Goal: Task Accomplishment & Management: Manage account settings

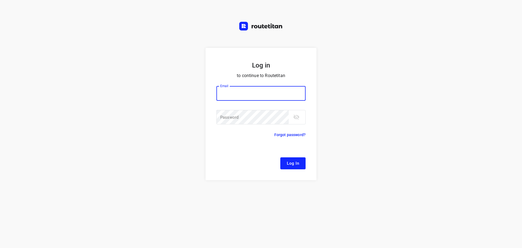
click at [0, 0] on div at bounding box center [0, 0] width 0 height 0
type input "[EMAIL_ADDRESS][DOMAIN_NAME]"
click at [296, 165] on span "Log In" at bounding box center [293, 163] width 12 height 7
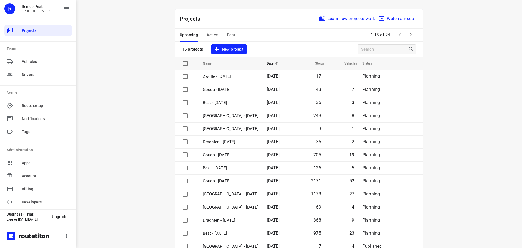
click at [0, 248] on div at bounding box center [0, 248] width 0 height 0
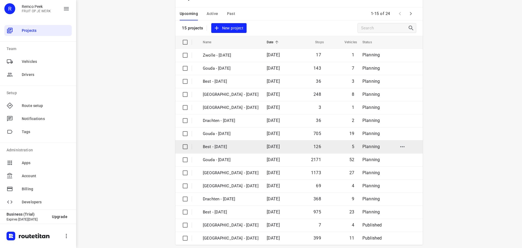
scroll to position [27, 0]
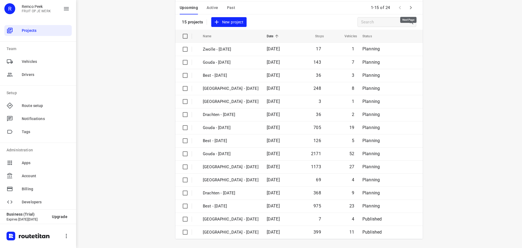
click at [410, 8] on icon "button" at bounding box center [411, 7] width 7 height 7
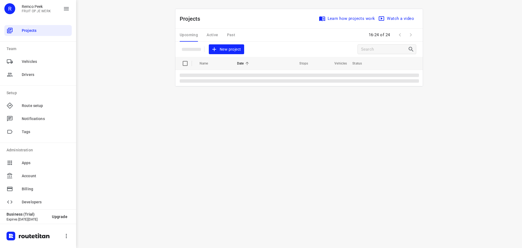
scroll to position [0, 0]
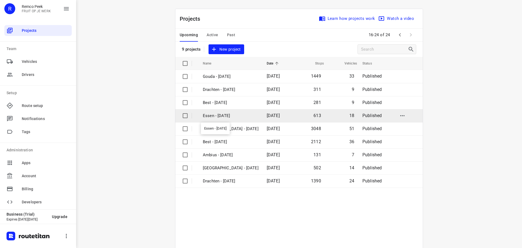
click at [220, 115] on p "Essen - [DATE]" at bounding box center [231, 116] width 56 height 6
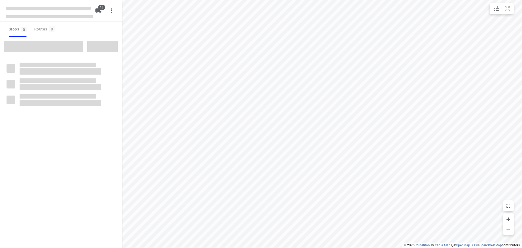
checkbox input "true"
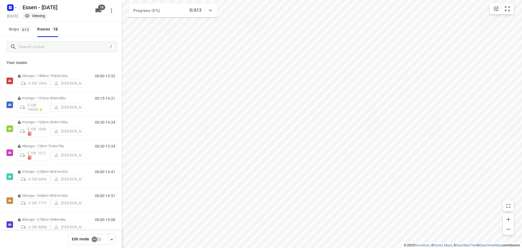
click at [97, 240] on input "checkbox" at bounding box center [94, 239] width 31 height 10
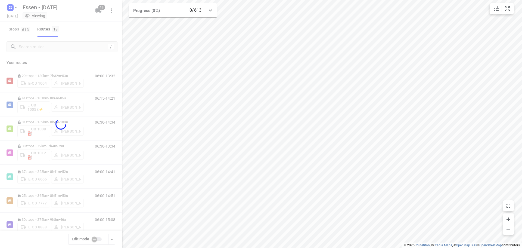
checkbox input "true"
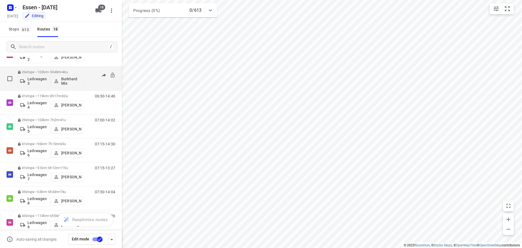
scroll to position [245, 0]
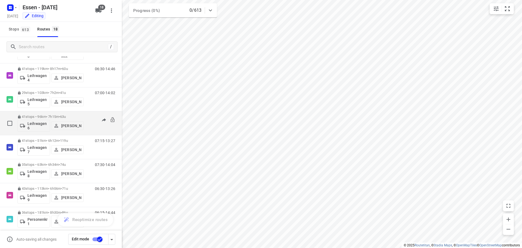
click at [50, 117] on p "41 stops • 96km • 7h15m • 63u" at bounding box center [50, 117] width 66 height 4
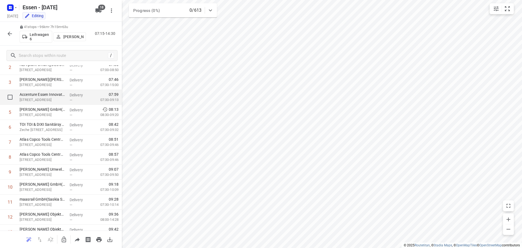
scroll to position [82, 0]
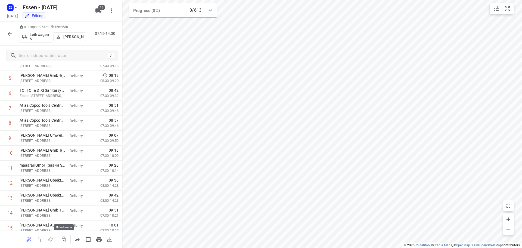
click at [63, 241] on icon "button" at bounding box center [64, 239] width 7 height 7
click at [12, 183] on div "12" at bounding box center [10, 182] width 5 height 5
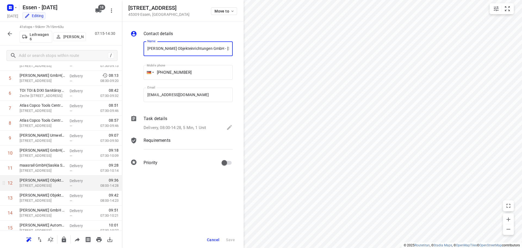
scroll to position [0, 35]
click at [211, 241] on span "Cancel" at bounding box center [213, 240] width 13 height 4
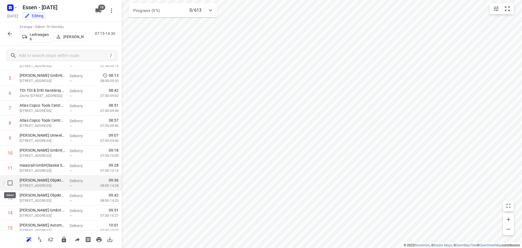
click at [12, 183] on input "checkbox" at bounding box center [10, 182] width 11 height 11
checkbox input "true"
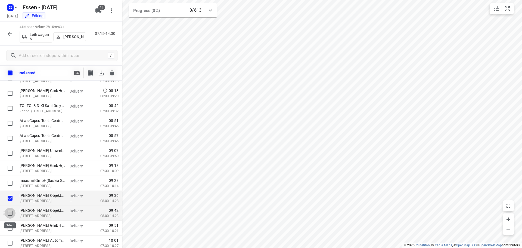
click at [10, 213] on input "checkbox" at bounding box center [10, 213] width 11 height 11
checkbox input "true"
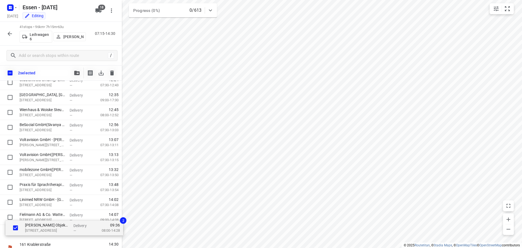
scroll to position [488, 0]
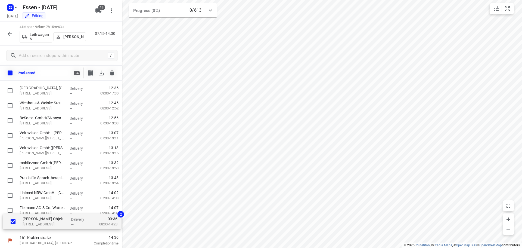
drag, startPoint x: 39, startPoint y: 200, endPoint x: 42, endPoint y: 226, distance: 26.3
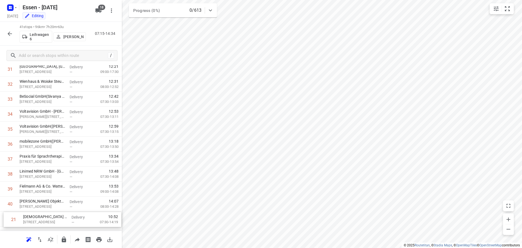
scroll to position [491, 0]
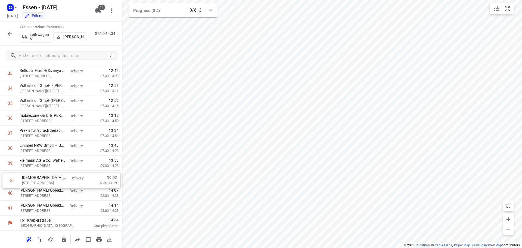
drag, startPoint x: 39, startPoint y: 195, endPoint x: 39, endPoint y: 208, distance: 12.8
click at [64, 239] on icon "button" at bounding box center [64, 239] width 4 height 6
click at [10, 33] on icon "button" at bounding box center [10, 33] width 7 height 7
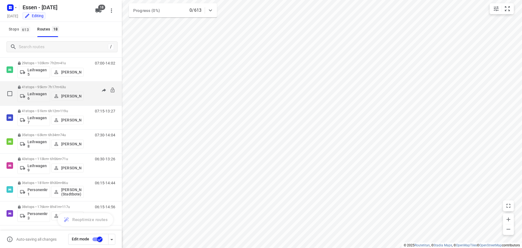
scroll to position [275, 0]
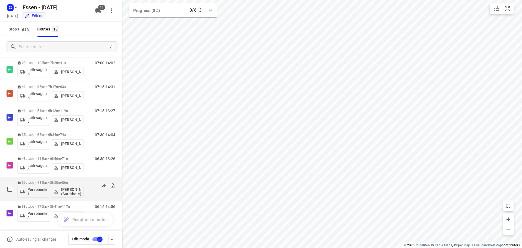
click at [51, 183] on p "36 stops • 181km • 8h30m • 86u" at bounding box center [50, 182] width 66 height 4
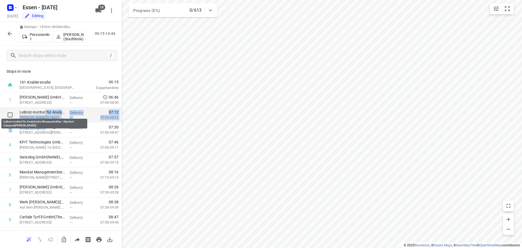
drag, startPoint x: 45, startPoint y: 128, endPoint x: 45, endPoint y: 110, distance: 18.0
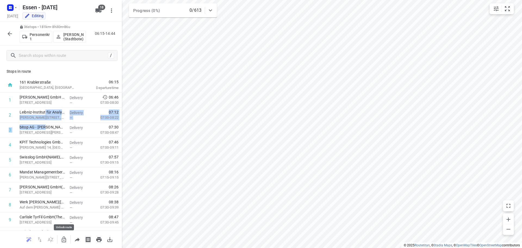
click at [64, 238] on icon "button" at bounding box center [64, 239] width 4 height 6
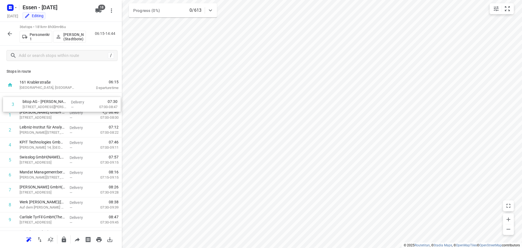
drag, startPoint x: 34, startPoint y: 131, endPoint x: 39, endPoint y: 103, distance: 29.2
drag, startPoint x: 40, startPoint y: 177, endPoint x: 40, endPoint y: 117, distance: 60.4
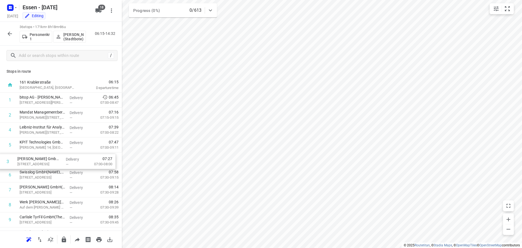
drag, startPoint x: 56, startPoint y: 132, endPoint x: 54, endPoint y: 166, distance: 34.1
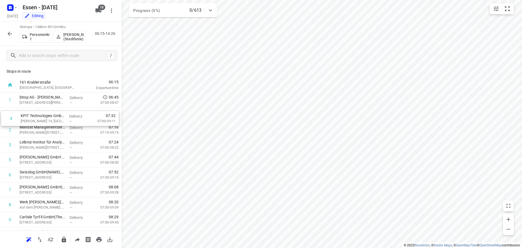
drag, startPoint x: 29, startPoint y: 147, endPoint x: 30, endPoint y: 119, distance: 28.1
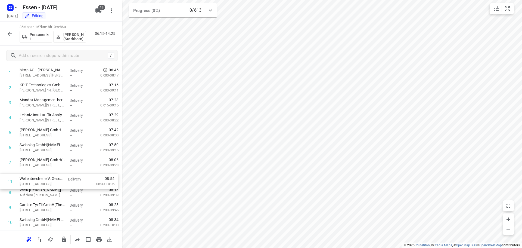
scroll to position [29, 0]
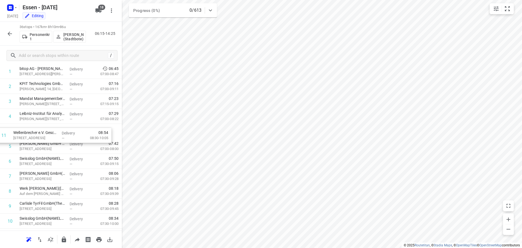
drag, startPoint x: 35, startPoint y: 225, endPoint x: 29, endPoint y: 136, distance: 89.4
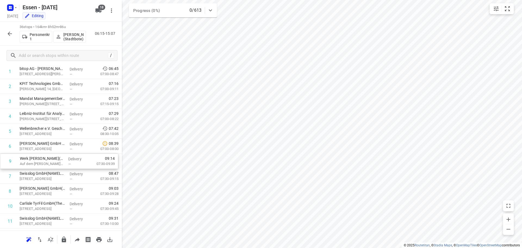
drag, startPoint x: 44, startPoint y: 192, endPoint x: 44, endPoint y: 159, distance: 32.4
drag, startPoint x: 45, startPoint y: 205, endPoint x: 44, endPoint y: 171, distance: 34.0
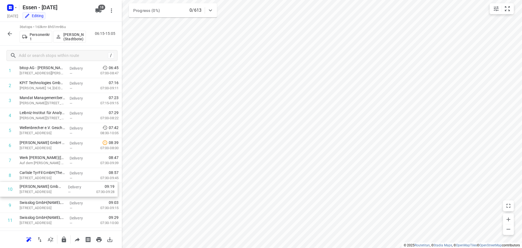
scroll to position [32, 0]
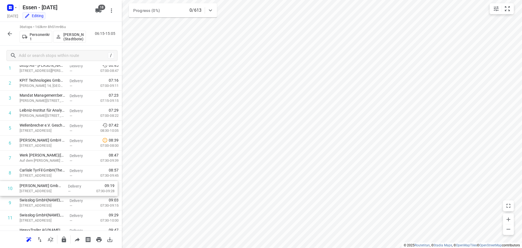
drag, startPoint x: 42, startPoint y: 207, endPoint x: 42, endPoint y: 188, distance: 18.5
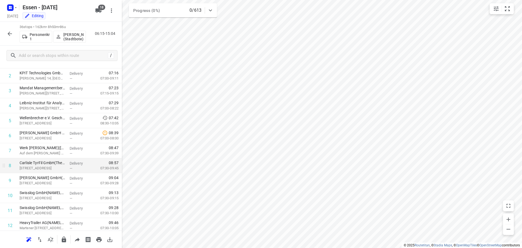
scroll to position [109, 0]
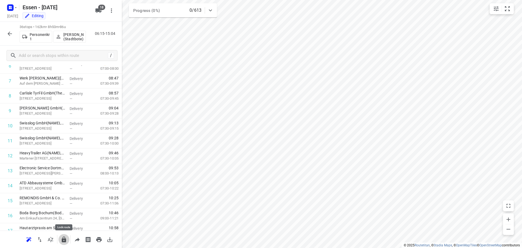
click at [63, 244] on button "button" at bounding box center [64, 239] width 11 height 11
click at [11, 35] on icon "button" at bounding box center [10, 33] width 7 height 7
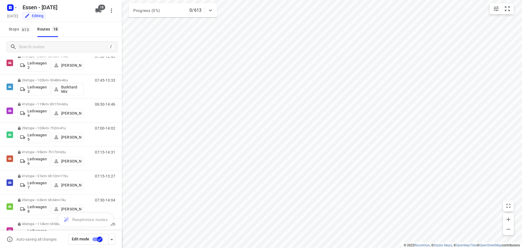
scroll to position [275, 0]
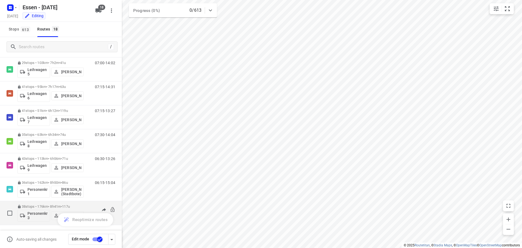
click at [47, 206] on p "38 stops • 176km • 8h41m • 117u" at bounding box center [50, 206] width 66 height 4
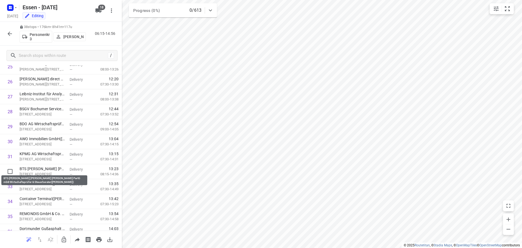
scroll to position [446, 0]
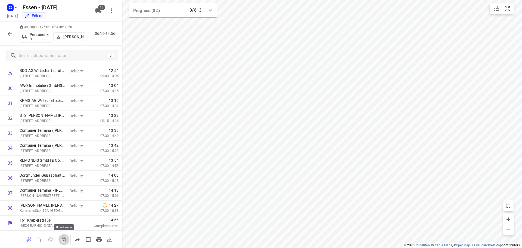
click at [63, 241] on icon "button" at bounding box center [64, 239] width 7 height 7
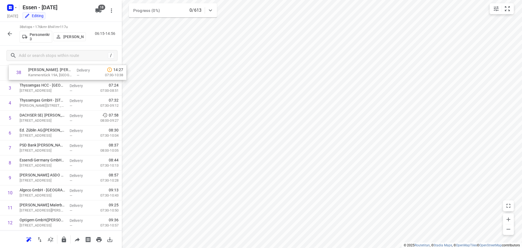
scroll to position [0, 0]
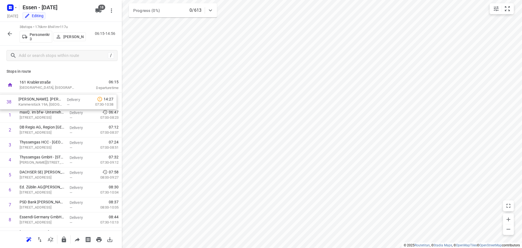
drag, startPoint x: 47, startPoint y: 207, endPoint x: 46, endPoint y: 99, distance: 107.8
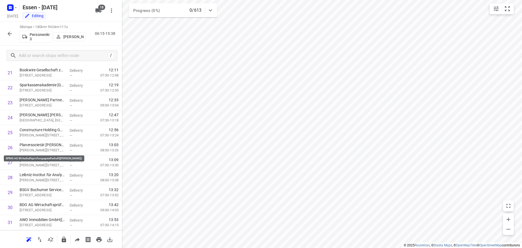
scroll to position [446, 0]
drag, startPoint x: 33, startPoint y: 208, endPoint x: 36, endPoint y: 145, distance: 62.4
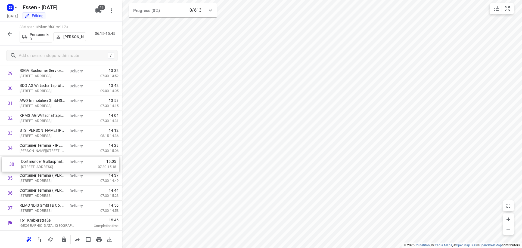
drag, startPoint x: 32, startPoint y: 192, endPoint x: 32, endPoint y: 162, distance: 30.7
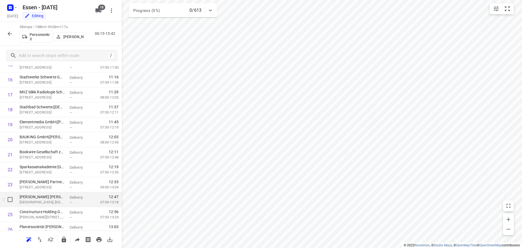
scroll to position [245, 0]
drag, startPoint x: 41, startPoint y: 184, endPoint x: 42, endPoint y: 154, distance: 30.5
click at [42, 154] on div "1 [PERSON_NAME]. [PERSON_NAME] Technik GmbH & Co. KG - [GEOGRAPHIC_DATA]([GEOGR…" at bounding box center [61, 132] width 122 height 569
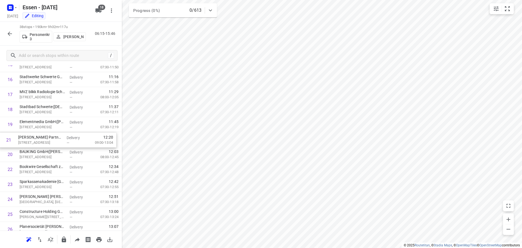
drag, startPoint x: 44, startPoint y: 153, endPoint x: 43, endPoint y: 137, distance: 16.4
click at [43, 137] on div "1 [PERSON_NAME]. [PERSON_NAME] Technik GmbH & Co. KG - [GEOGRAPHIC_DATA]([GEOGR…" at bounding box center [61, 132] width 122 height 569
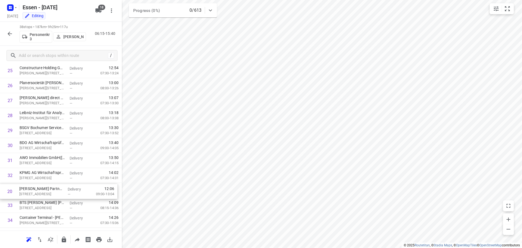
scroll to position [374, 0]
drag, startPoint x: 45, startPoint y: 87, endPoint x: 43, endPoint y: 166, distance: 78.9
click at [43, 166] on div "1 [PERSON_NAME]. [PERSON_NAME] Technik GmbH & Co. KG - [GEOGRAPHIC_DATA]([GEOGR…" at bounding box center [61, 3] width 122 height 569
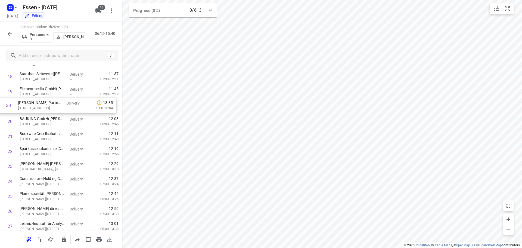
drag, startPoint x: 43, startPoint y: 163, endPoint x: 41, endPoint y: 106, distance: 56.9
click at [41, 106] on div "1 [PERSON_NAME]. [PERSON_NAME] Technik GmbH & Co. KG - [GEOGRAPHIC_DATA]([GEOGR…" at bounding box center [61, 99] width 122 height 569
click at [64, 240] on icon "button" at bounding box center [64, 239] width 7 height 7
click at [11, 34] on icon "button" at bounding box center [10, 33] width 7 height 7
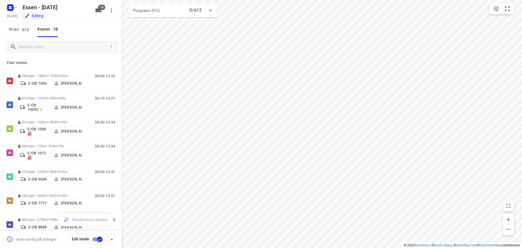
click at [100, 240] on input "checkbox" at bounding box center [99, 239] width 31 height 10
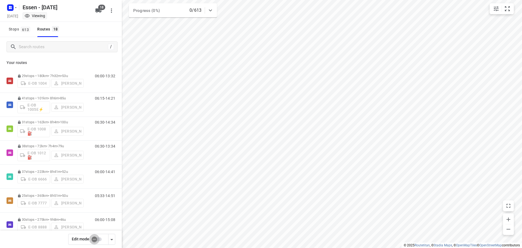
click at [97, 239] on input "checkbox" at bounding box center [94, 239] width 31 height 10
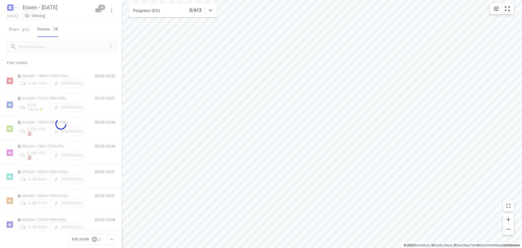
checkbox input "true"
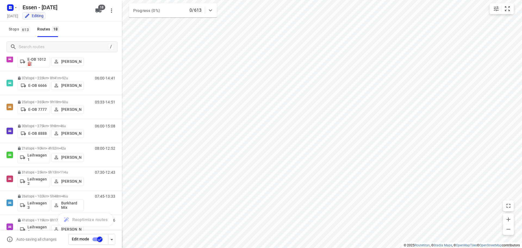
scroll to position [84, 0]
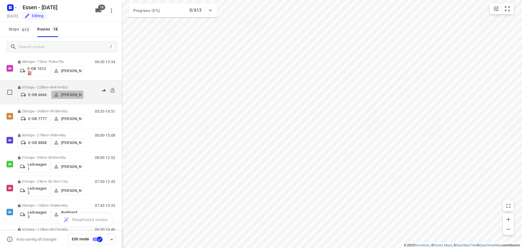
click at [72, 94] on p "[PERSON_NAME]" at bounding box center [71, 95] width 20 height 4
click at [67, 95] on p "[PERSON_NAME]" at bounding box center [71, 95] width 20 height 4
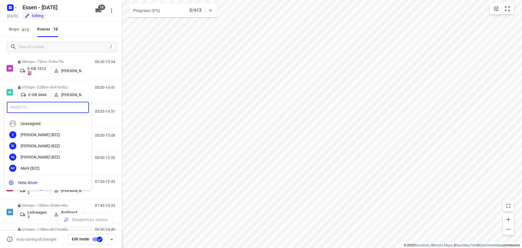
click at [64, 107] on input "text" at bounding box center [48, 107] width 82 height 11
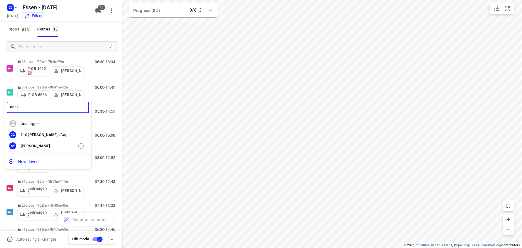
type input "anas"
click at [35, 146] on div "[PERSON_NAME]" at bounding box center [49, 146] width 57 height 4
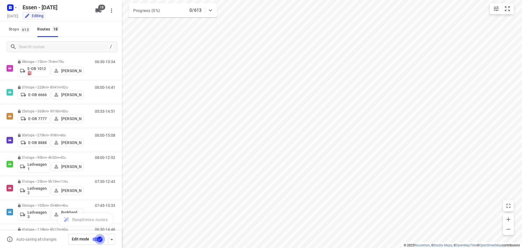
click at [99, 238] on input "checkbox" at bounding box center [99, 239] width 31 height 10
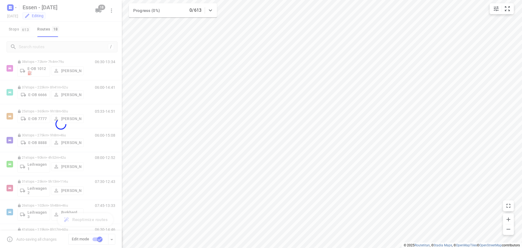
checkbox input "false"
